Goal: Find specific page/section: Find specific page/section

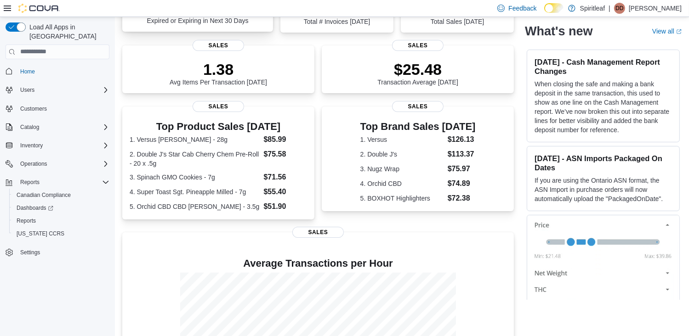
scroll to position [51, 0]
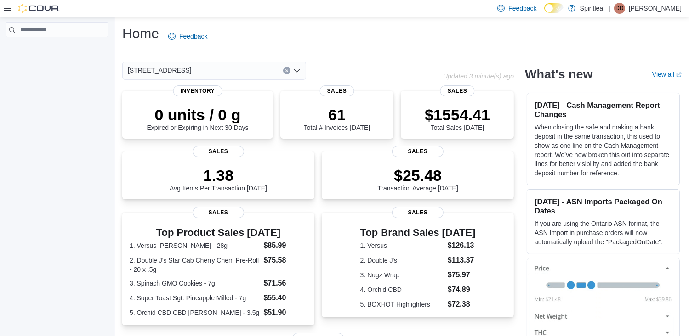
click at [289, 70] on button "Clear input" at bounding box center [286, 70] width 7 height 7
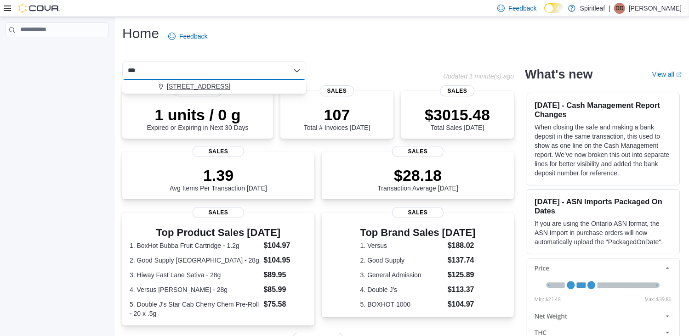
type input "***"
click at [183, 90] on span "202 - Centre Street (Calgary)" at bounding box center [198, 86] width 63 height 9
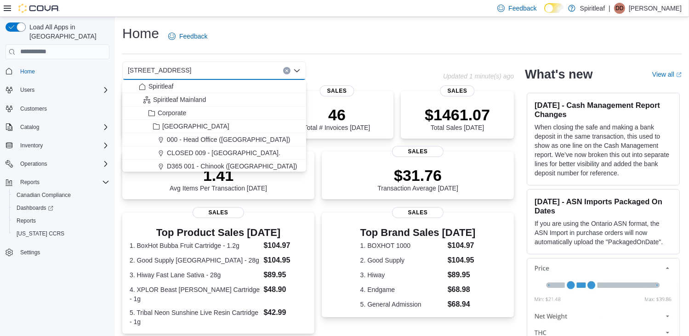
click at [335, 69] on div "202 - Centre Street (Calgary) Combo box. Selected. 202 - Centre Street (Calgary…" at bounding box center [282, 71] width 321 height 18
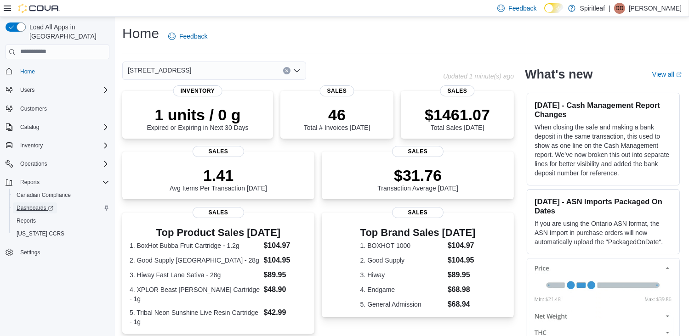
click at [28, 204] on span "Dashboards" at bounding box center [35, 207] width 37 height 7
